Goal: Information Seeking & Learning: Learn about a topic

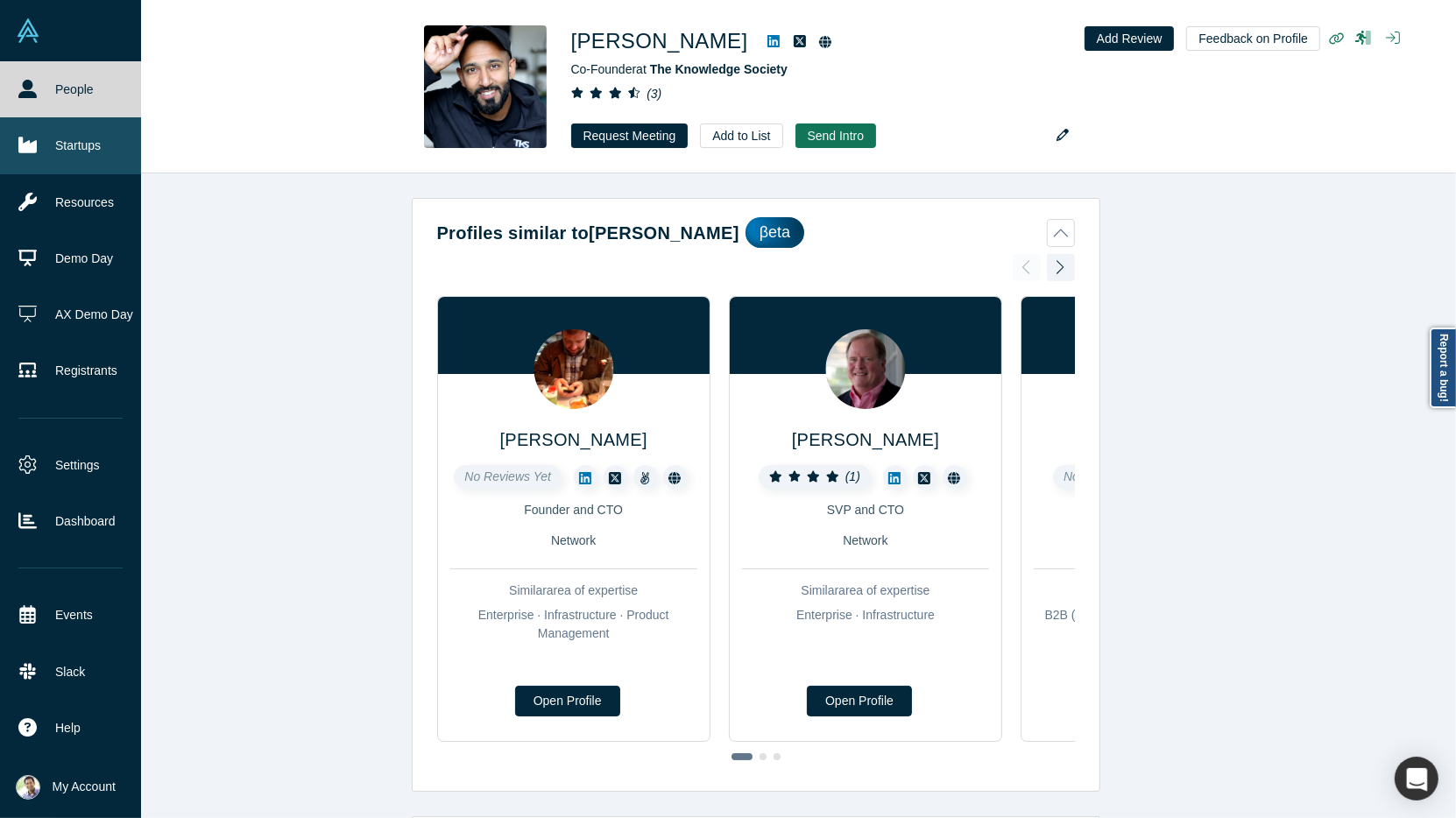
click at [43, 141] on link "Startups" at bounding box center [70, 144] width 142 height 56
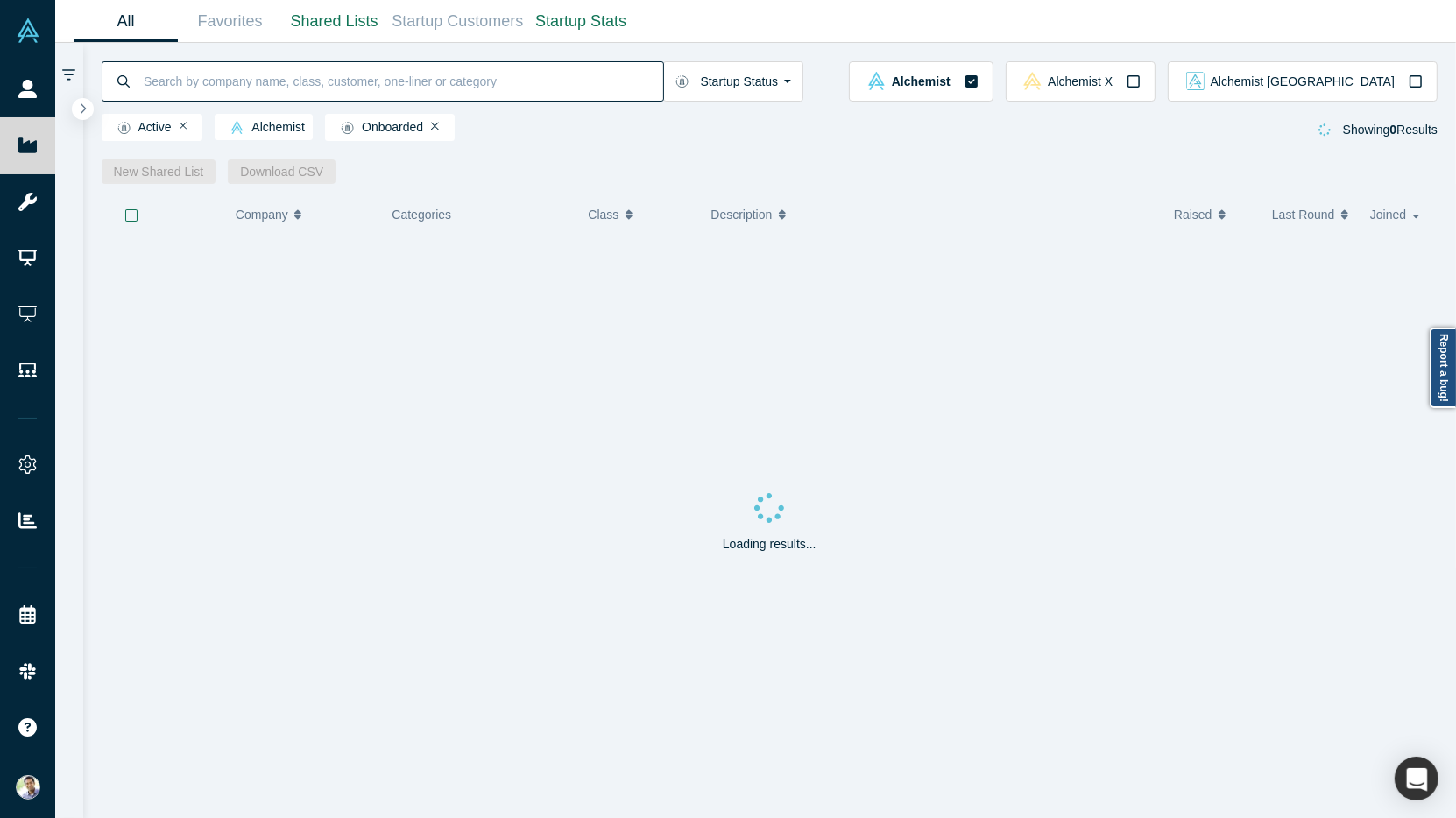
click at [244, 76] on input at bounding box center [402, 81] width 521 height 41
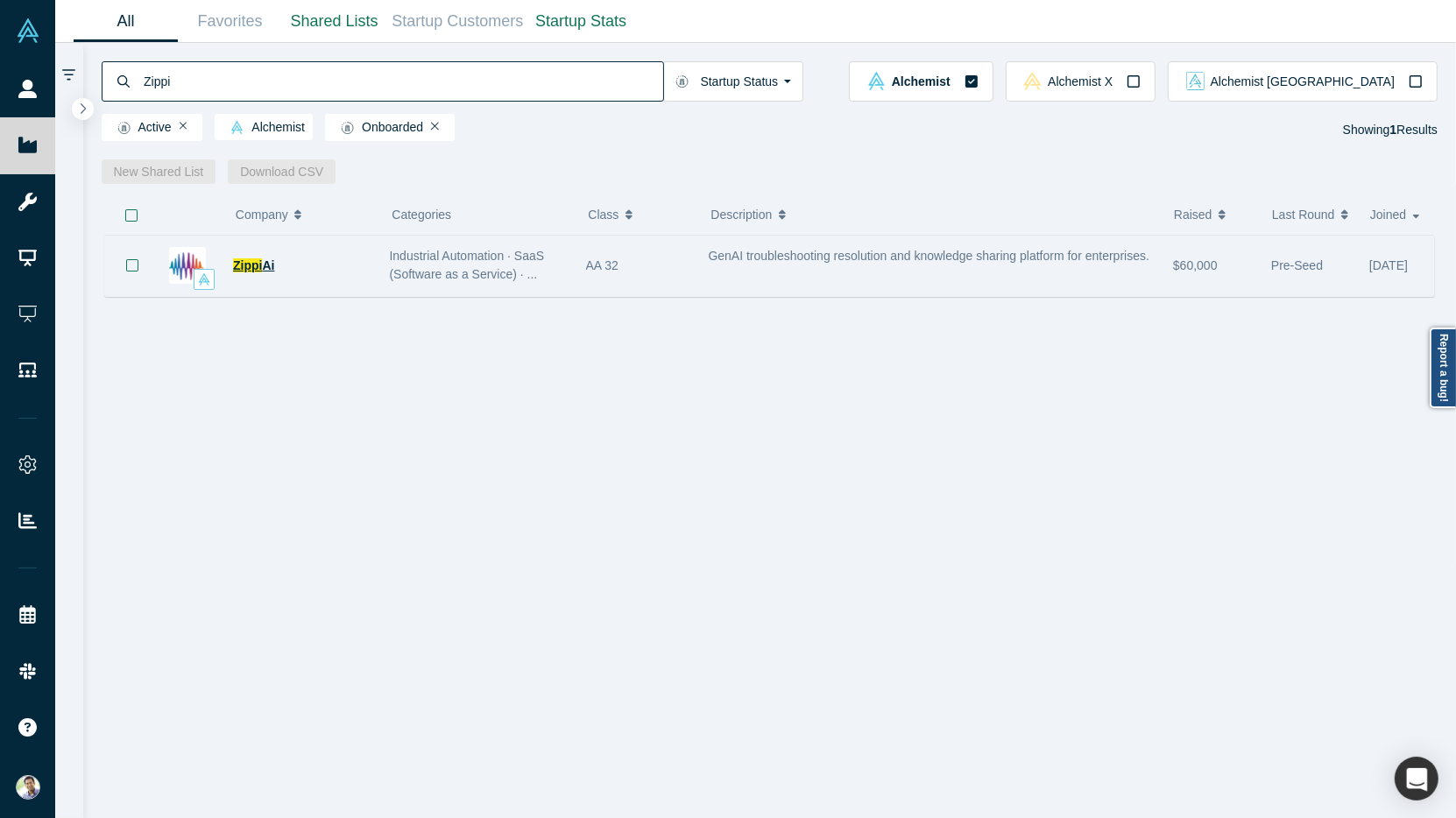
type input "Zippi"
click at [260, 264] on span "Zippi" at bounding box center [248, 266] width 29 height 14
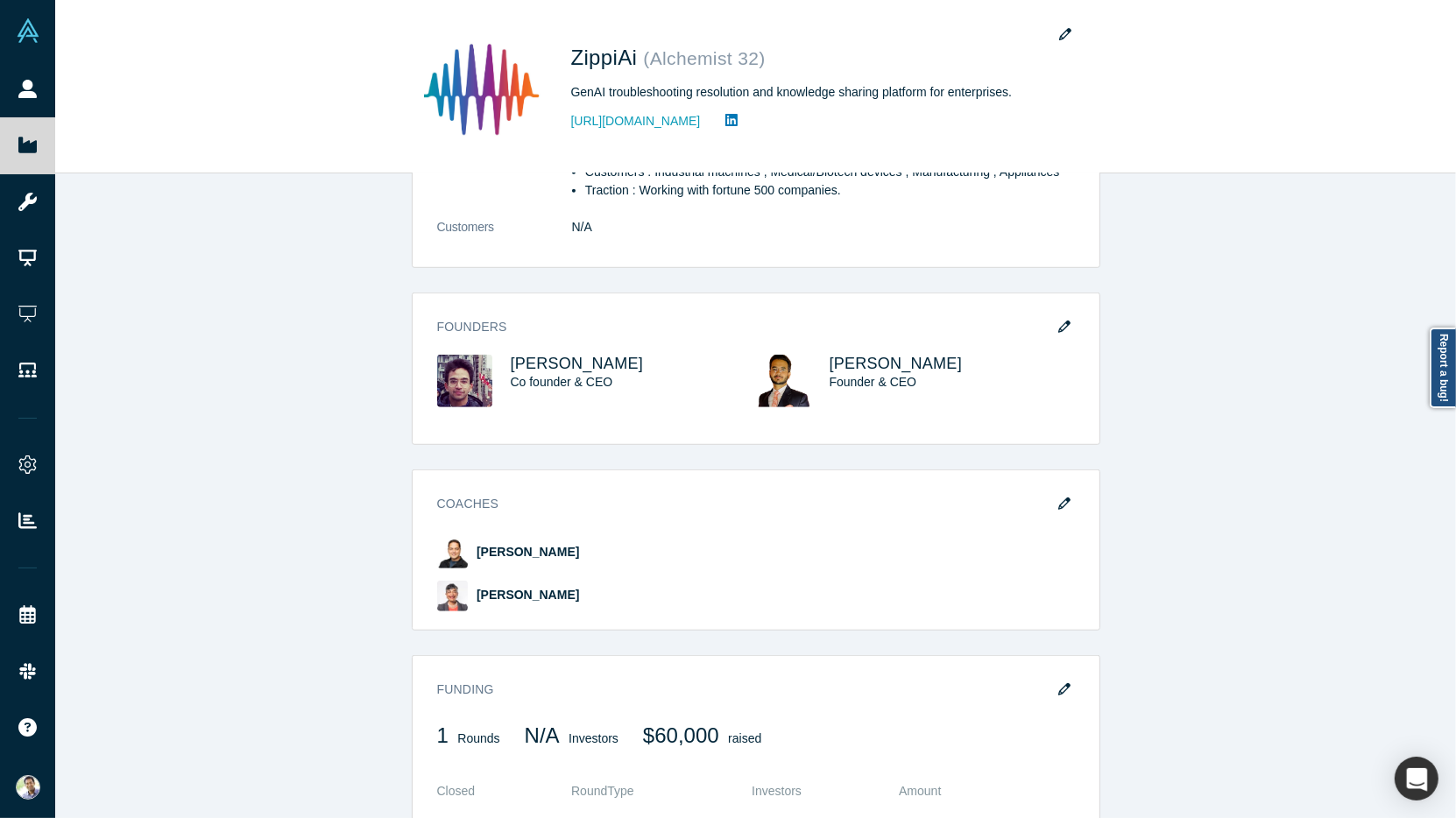
scroll to position [1194, 0]
